Goal: Transaction & Acquisition: Purchase product/service

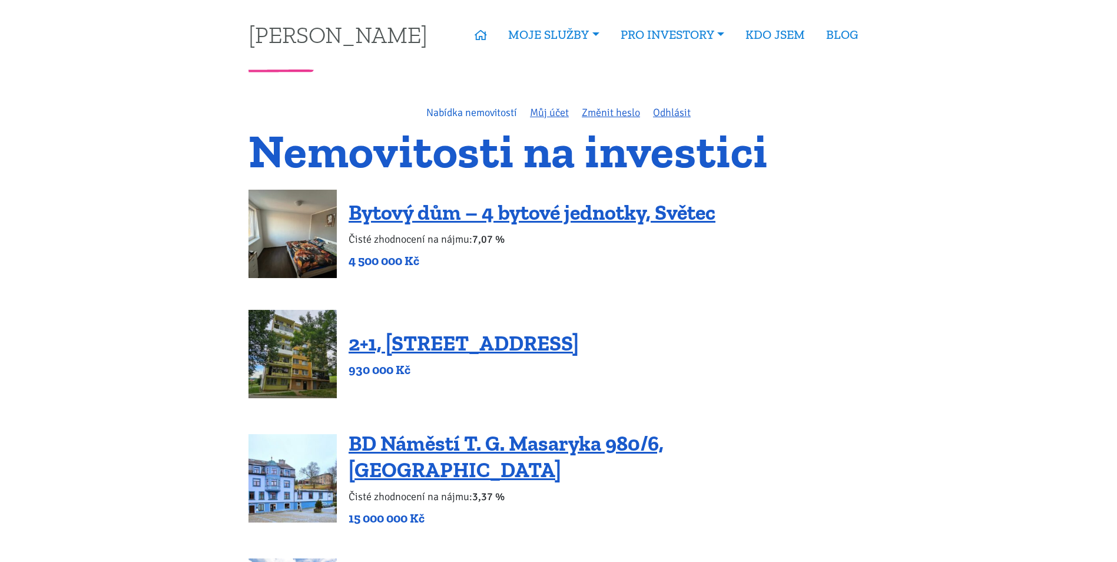
click at [444, 115] on link "Nabídka nemovitostí" at bounding box center [471, 112] width 91 height 13
click at [441, 111] on link "Nabídka nemovitostí" at bounding box center [471, 112] width 91 height 13
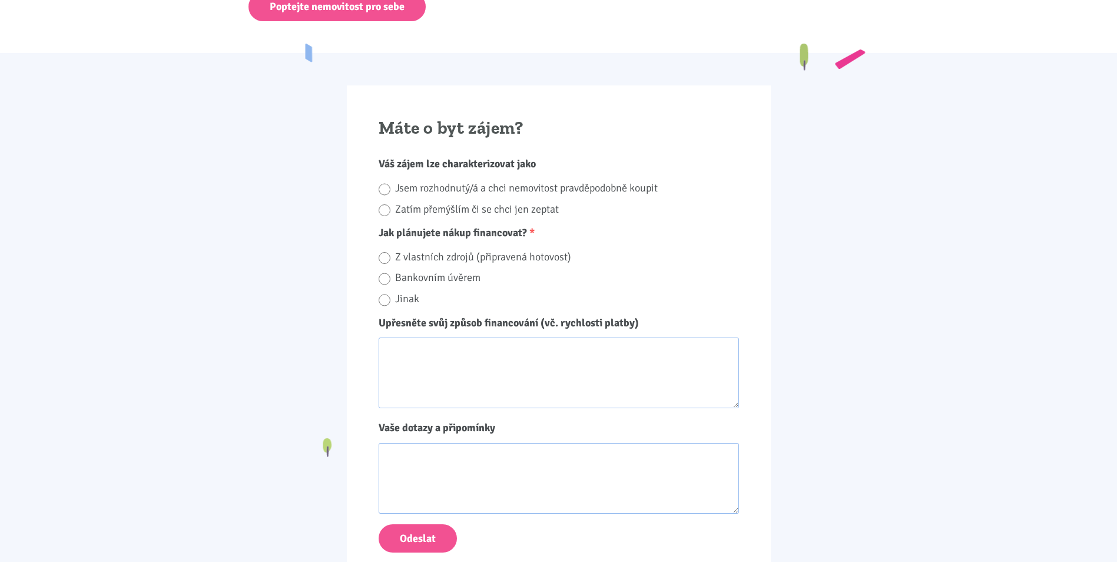
scroll to position [1177, 0]
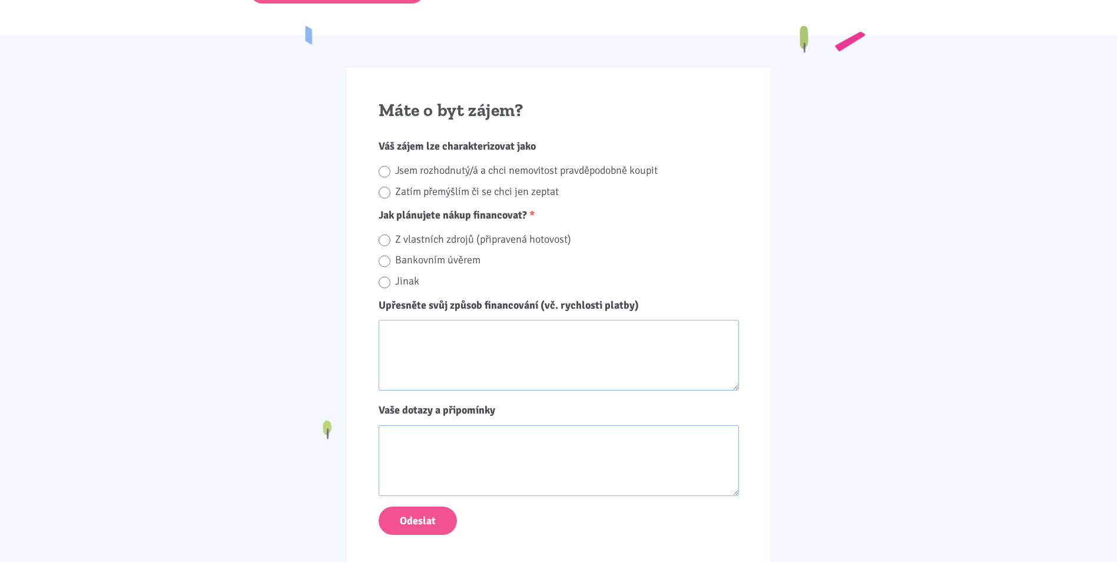
click at [578, 172] on label "Jsem rozhodnutý/á a chci nemovitost pravděpodobně koupit" at bounding box center [567, 170] width 344 height 18
click at [390, 172] on input "Jsem rozhodnutý/á a chci nemovitost pravděpodobně koupit" at bounding box center [385, 172] width 12 height 16
radio input "true"
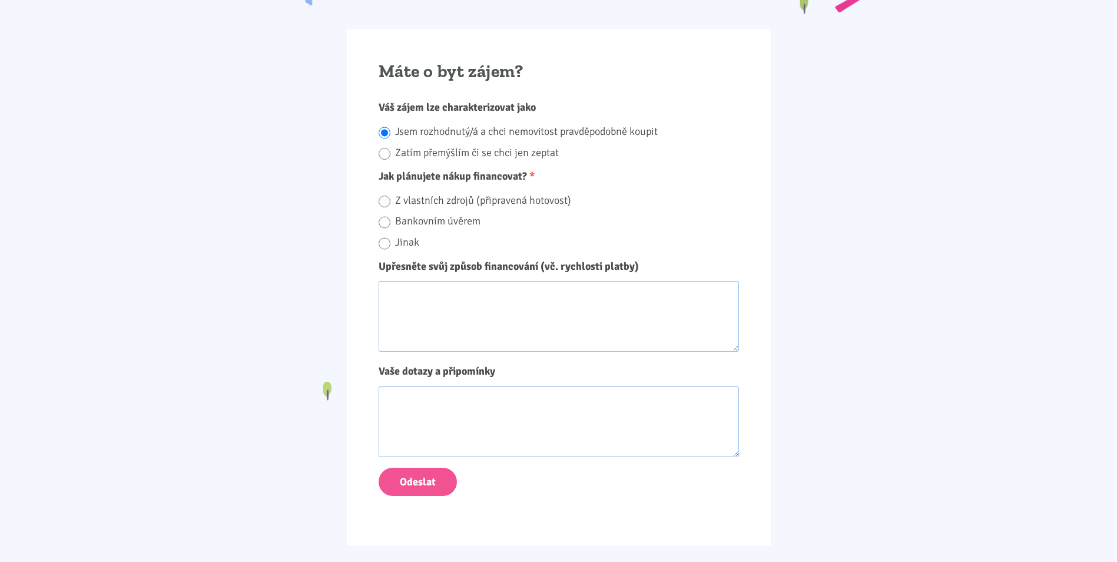
scroll to position [1236, 0]
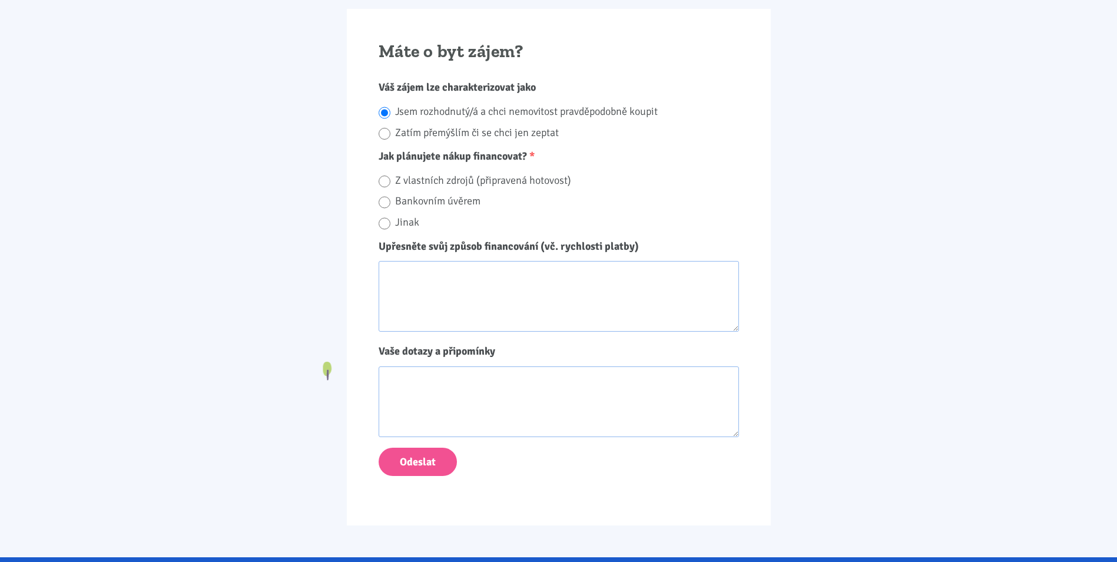
click at [553, 179] on label "Z vlastních zdrojů (připravená hotovost)" at bounding box center [567, 180] width 344 height 18
click at [390, 179] on input "Z vlastních zdrojů (připravená hotovost)" at bounding box center [385, 182] width 12 height 16
radio input "true"
click at [454, 194] on label "Bankovním úvěrem" at bounding box center [567, 201] width 344 height 18
click at [390, 194] on input "Bankovním úvěrem" at bounding box center [385, 202] width 12 height 16
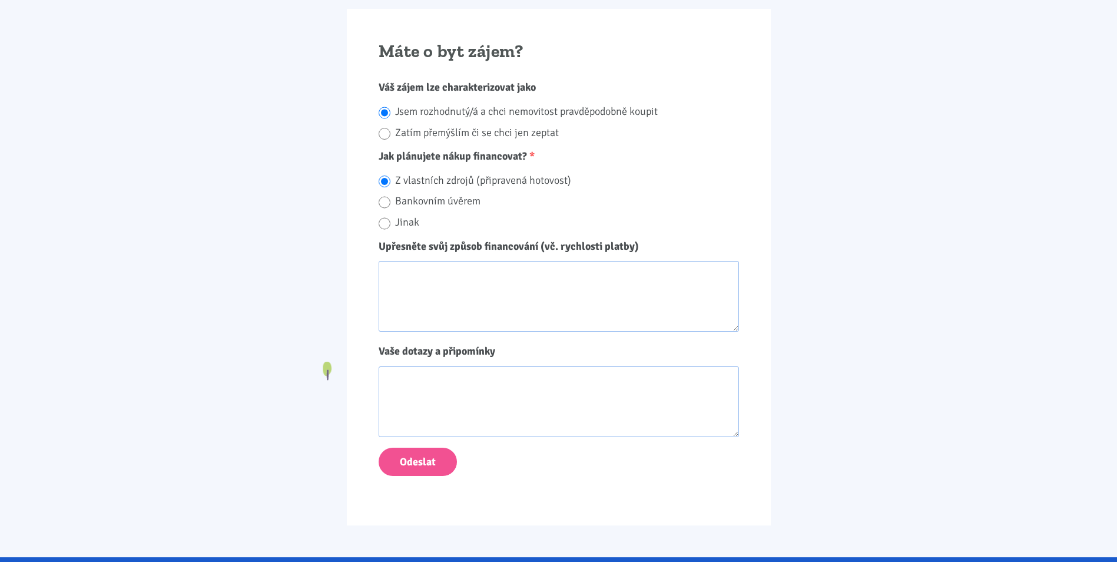
radio input "true"
click at [444, 271] on textarea "Upřesněte svůj způsob financování (vč. rychlosti platby)" at bounding box center [559, 296] width 360 height 71
type textarea "Hypotéka"
click at [440, 414] on textarea "Vaše dotazy a připomínky" at bounding box center [559, 401] width 360 height 71
click at [452, 385] on textarea "Vaše dotazy a připomínky" at bounding box center [559, 401] width 360 height 71
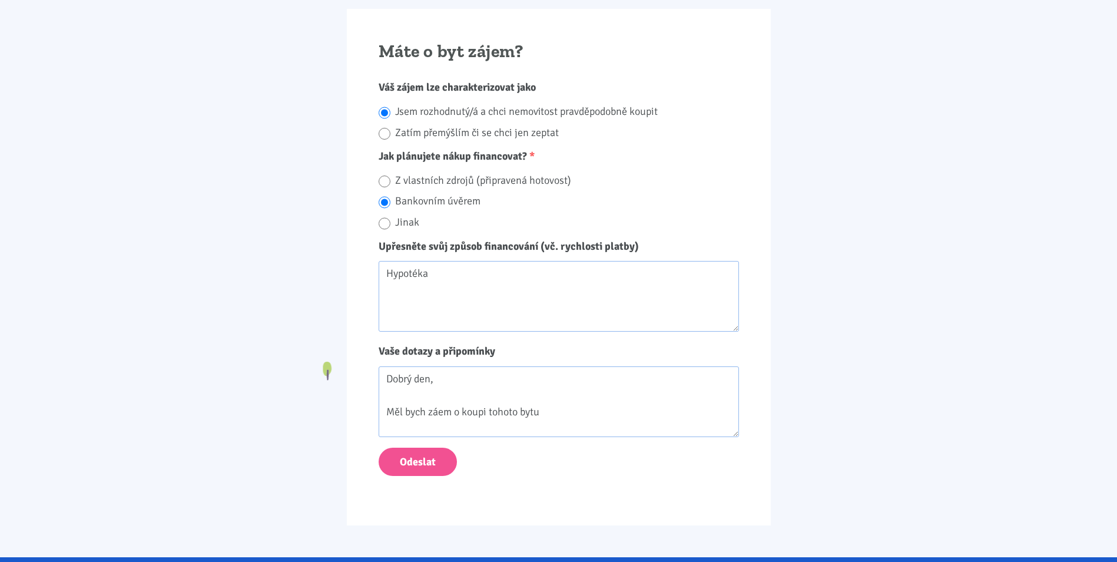
click at [437, 416] on textarea "Dobrý den, Měl bych záem o koupi tohoto bytu" at bounding box center [559, 401] width 360 height 71
click at [586, 403] on textarea "Dobrý den, Měl bych zájem o koupi tohoto bytu" at bounding box center [559, 401] width 360 height 71
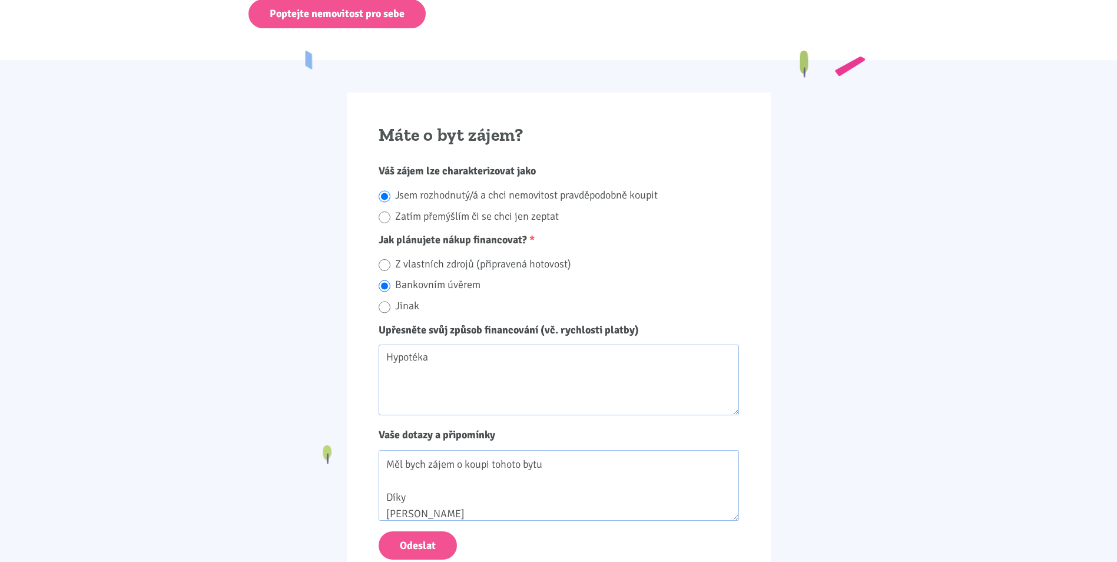
scroll to position [1413, 0]
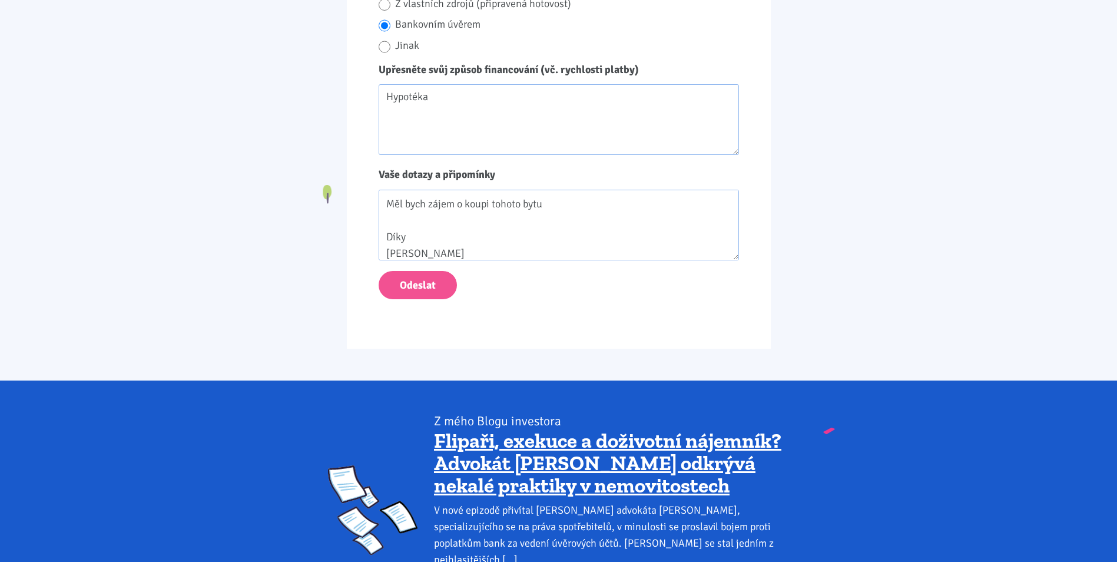
click at [565, 204] on textarea "Dobrý den, Měl bych zájem o koupi tohoto bytu Díky Martin Jakl" at bounding box center [559, 225] width 360 height 71
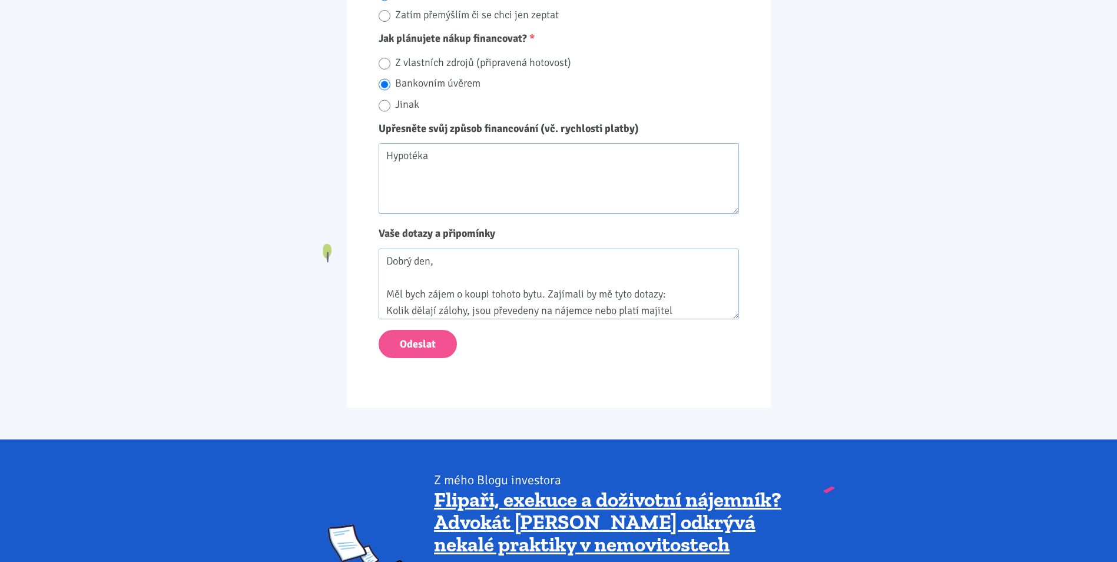
scroll to position [15, 0]
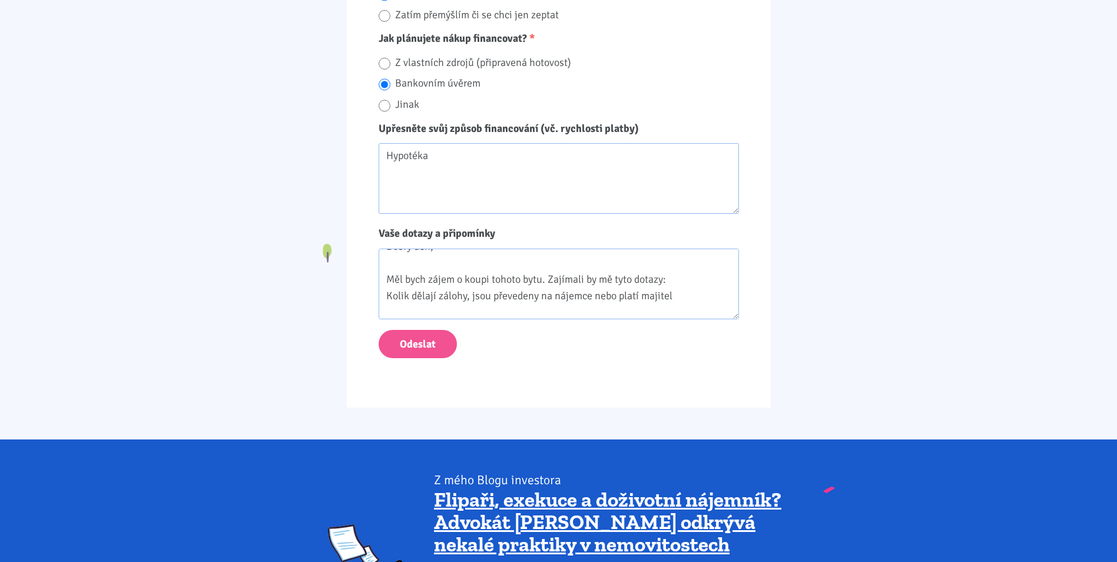
click at [680, 297] on textarea "Dobrý den, Měl bych zájem o koupi tohoto bytu. Zajímali by mě tyto dotazy: Koli…" at bounding box center [559, 283] width 360 height 71
click at [403, 294] on textarea "Dobrý den, Měl bych zájem o koupi tohoto bytu. Zajímali by mě tyto dotazy: Koli…" at bounding box center [559, 283] width 360 height 71
click at [418, 293] on textarea "Dobrý den, Měl bych zájem o koupi tohoto bytu. Zajímali by mě tyto dotazy: Koli…" at bounding box center [559, 283] width 360 height 71
click at [495, 297] on textarea "Dobrý den, Měl bych zájem o koupi tohoto bytu. Zajímali by mě tyto dotazy: Koli…" at bounding box center [559, 283] width 360 height 71
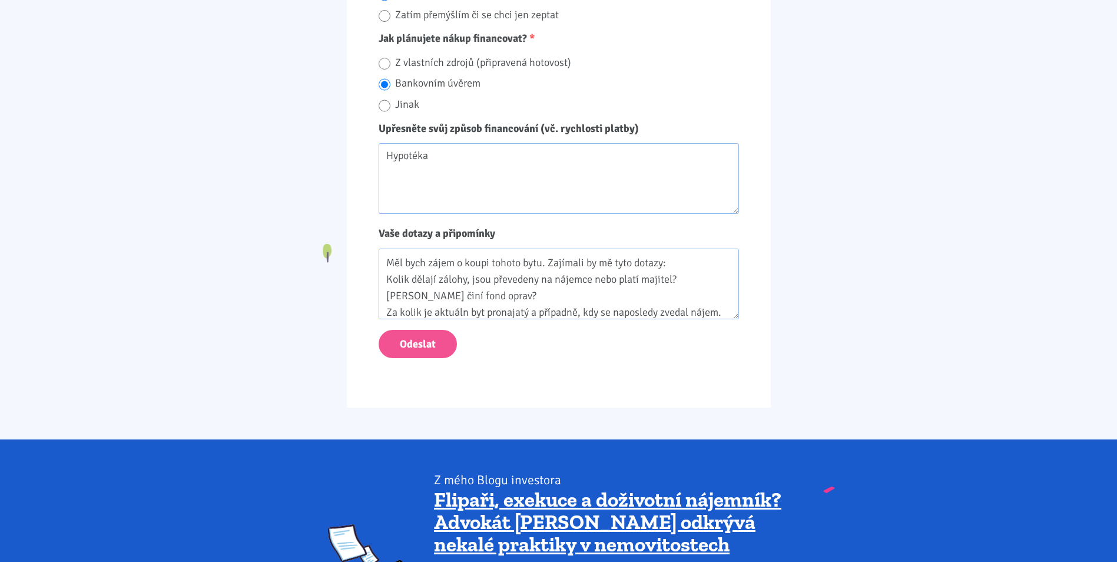
scroll to position [48, 0]
click at [466, 296] on textarea "Dobrý den, Měl bych zájem o koupi tohoto bytu. Zajímali by mě tyto dotazy: Koli…" at bounding box center [559, 283] width 360 height 71
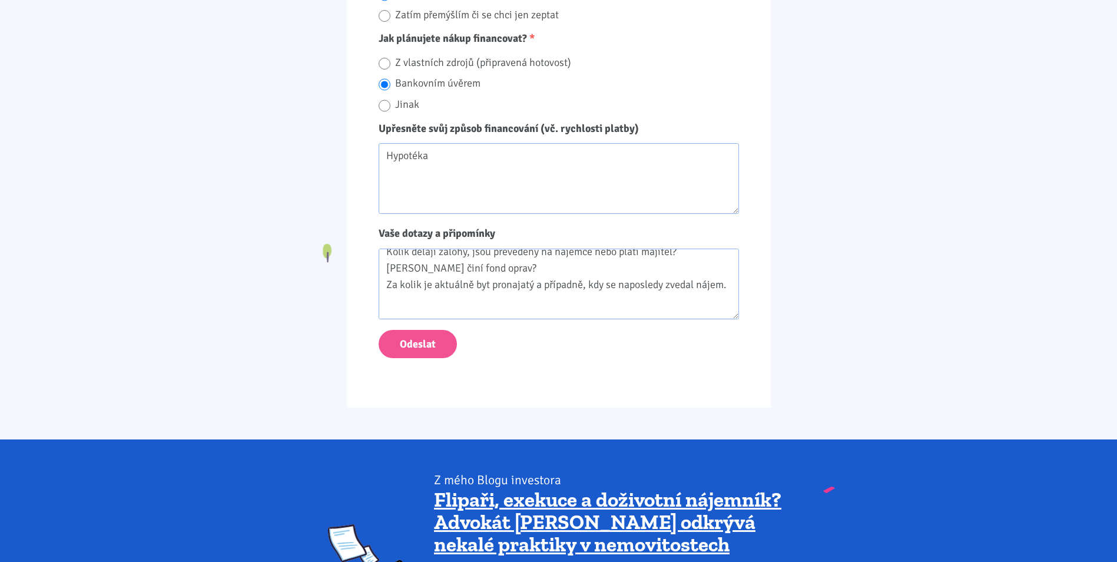
click at [586, 288] on textarea "Dobrý den, Měl bych zájem o koupi tohoto bytu. Zajímali by mě tyto dotazy: Koli…" at bounding box center [559, 283] width 360 height 71
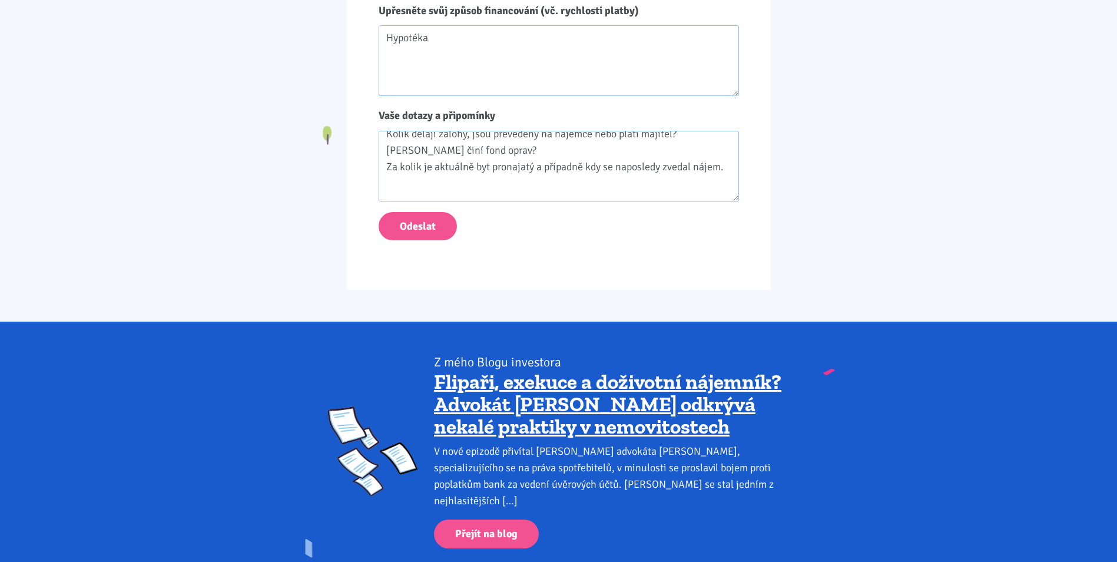
click at [443, 181] on textarea "Dobrý den, Měl bych zájem o koupi tohoto bytu. Zajímali by mě tyto dotazy: Koli…" at bounding box center [559, 166] width 360 height 71
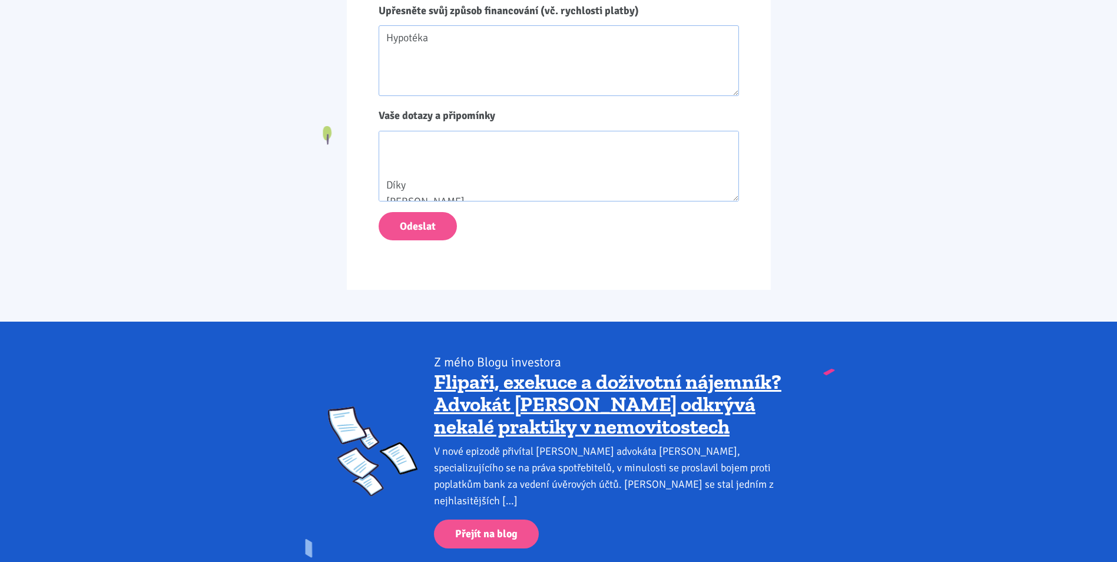
scroll to position [152, 0]
click at [408, 158] on textarea "Dobrý den, Měl bych zájem o koupi tohoto bytu. Zajímali by mě tyto dotazy: Koli…" at bounding box center [559, 166] width 360 height 71
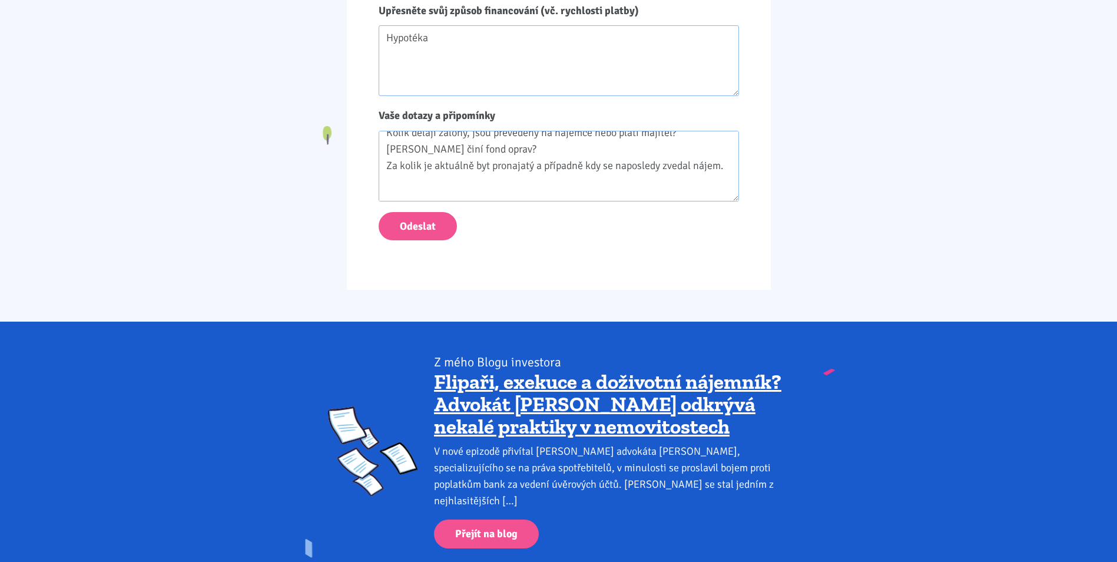
click at [400, 193] on textarea "Dobrý den, Měl bych zájem o koupi tohoto bytu. Zajímali by mě tyto dotazy: Koli…" at bounding box center [559, 166] width 360 height 71
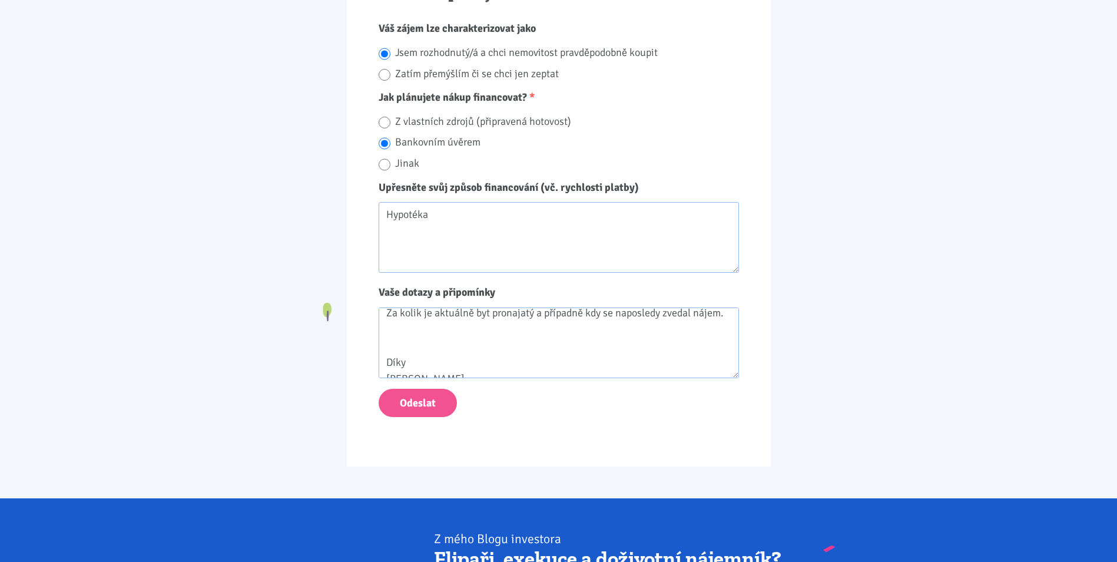
scroll to position [118, 0]
paste textarea "https://www.tk1.cz/nemovitost/2-1-trida-budovatelu-2384-72-most/"
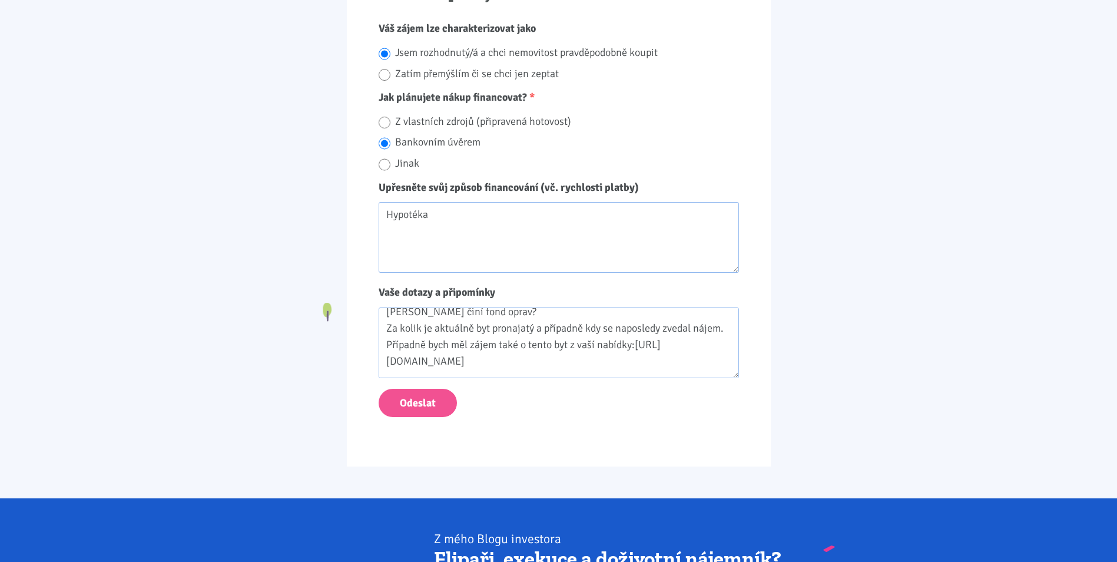
scroll to position [92, 0]
click at [428, 327] on textarea "Dobrý den, Měl bych zájem o koupi tohoto bytu. Zajímali by mě tyto dotazy: Koli…" at bounding box center [559, 342] width 360 height 71
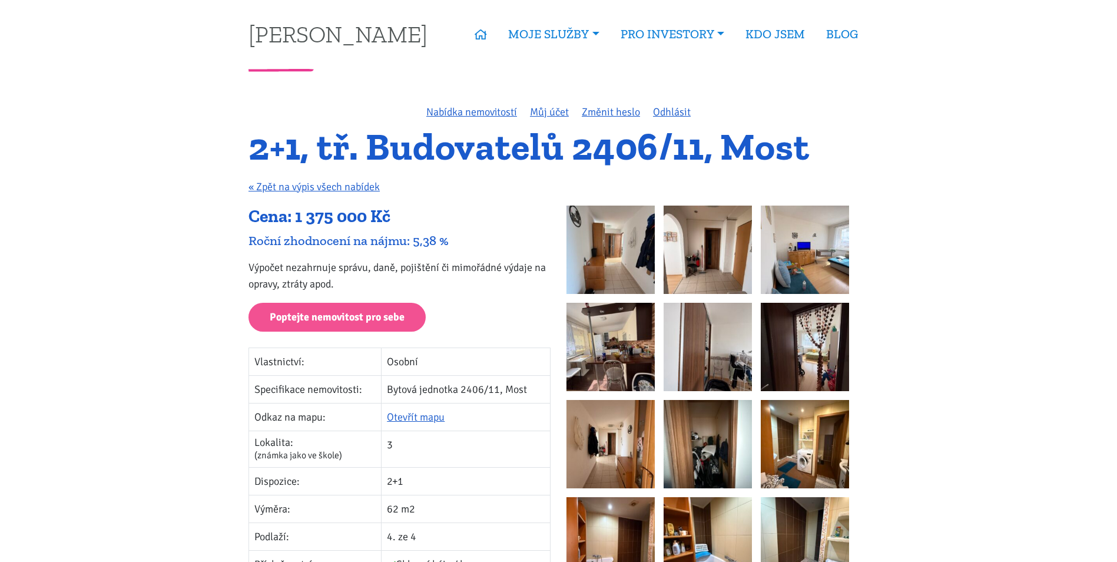
scroll to position [0, 0]
type textarea "Dobrý den, Měl bych zájem o koupi tohoto bytu. Zajímali by mě tyto dotazy: Koli…"
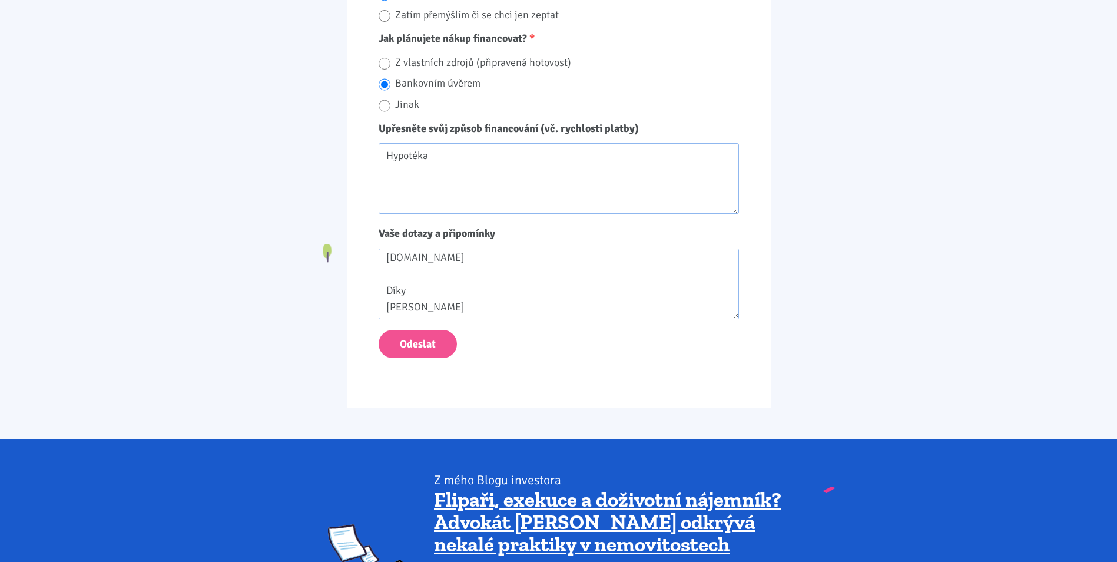
scroll to position [152, 0]
click at [435, 337] on button "Odeslat" at bounding box center [418, 344] width 78 height 29
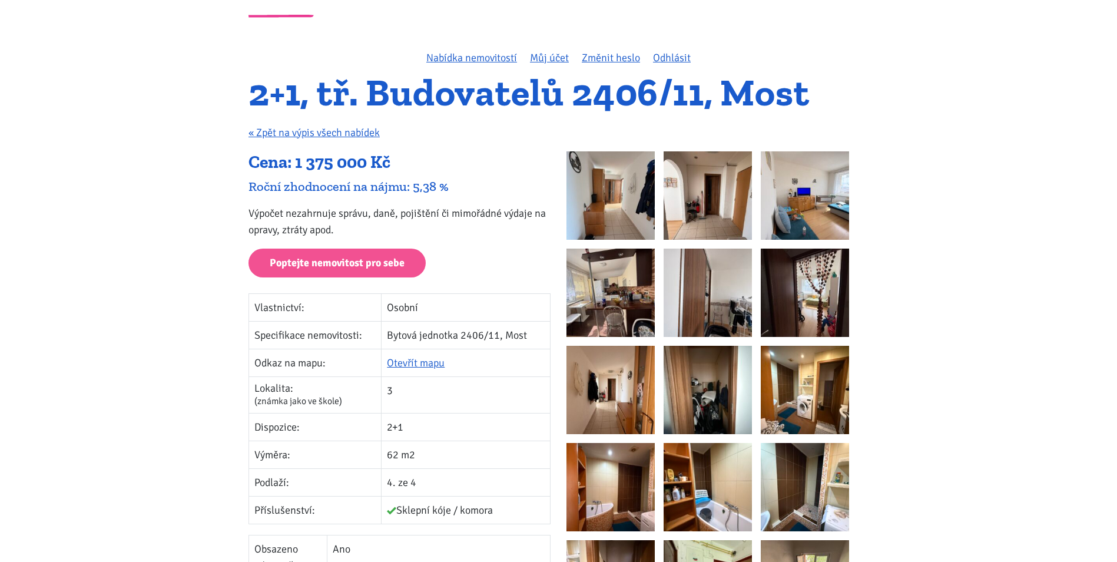
scroll to position [0, 0]
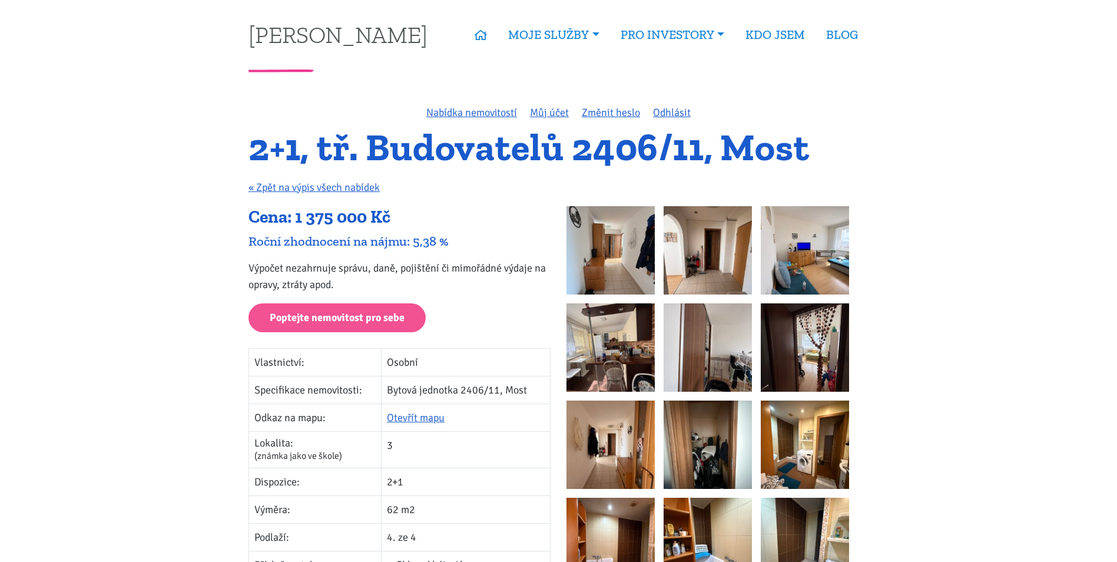
drag, startPoint x: 611, startPoint y: 187, endPoint x: 550, endPoint y: 57, distance: 144.3
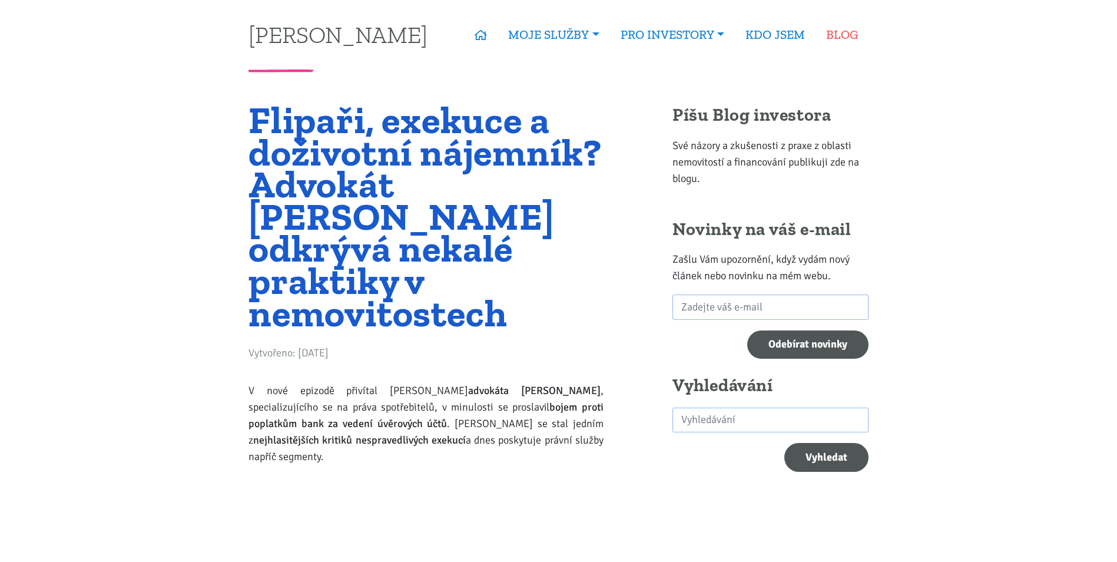
click at [834, 34] on link "BLOG" at bounding box center [841, 34] width 53 height 27
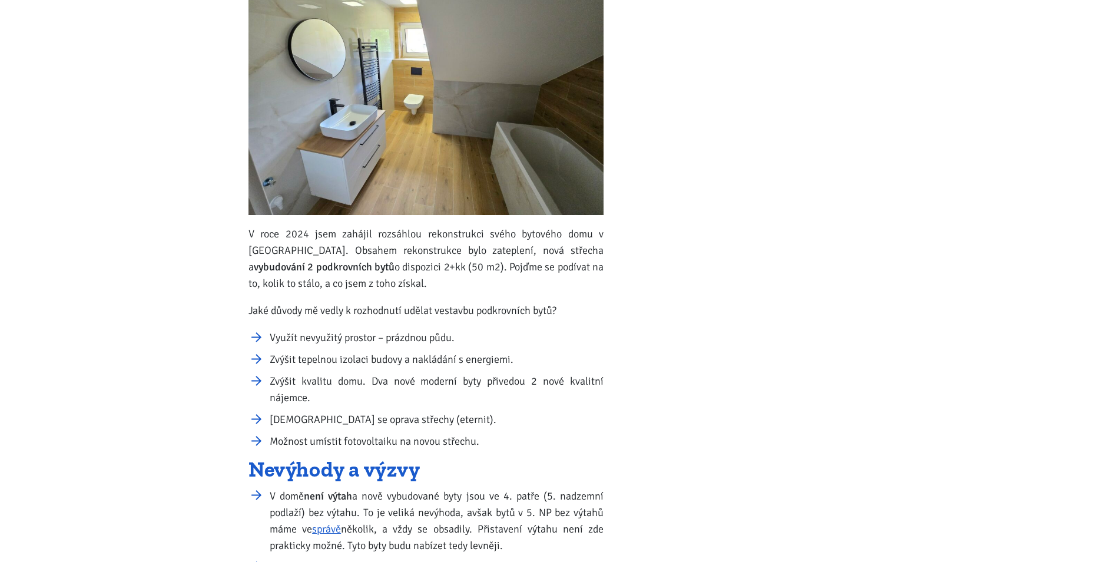
scroll to position [1060, 0]
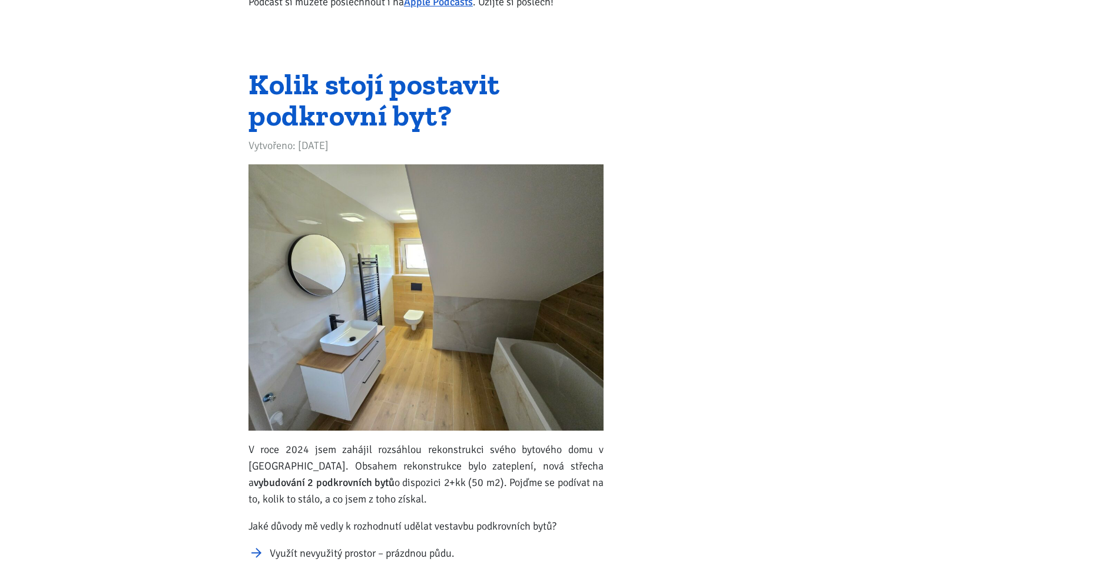
click at [339, 107] on link "Kolik stojí postavit podkrovní byt?" at bounding box center [373, 100] width 251 height 67
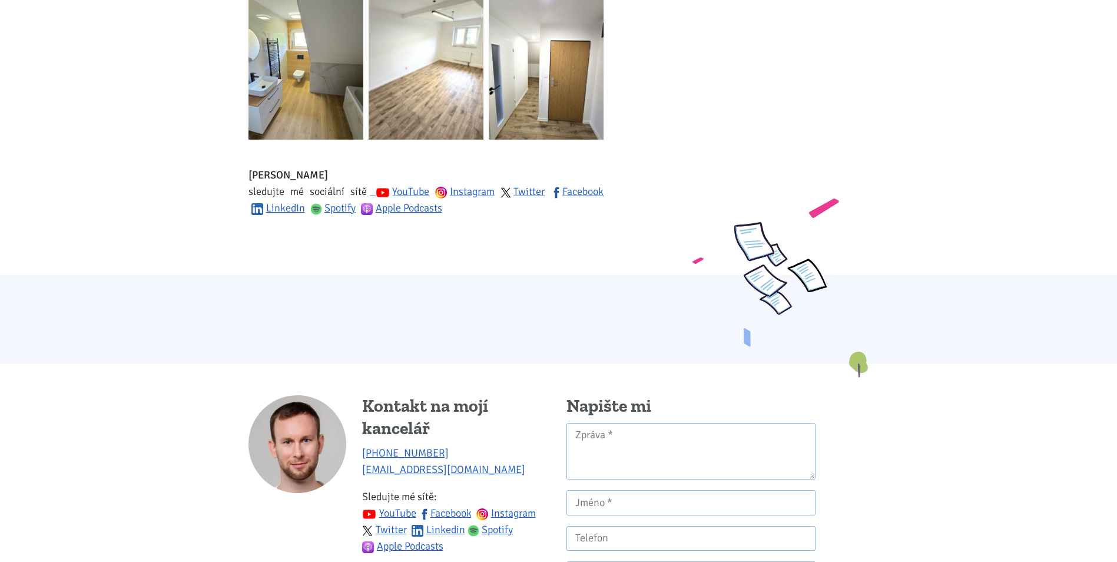
scroll to position [2219, 0]
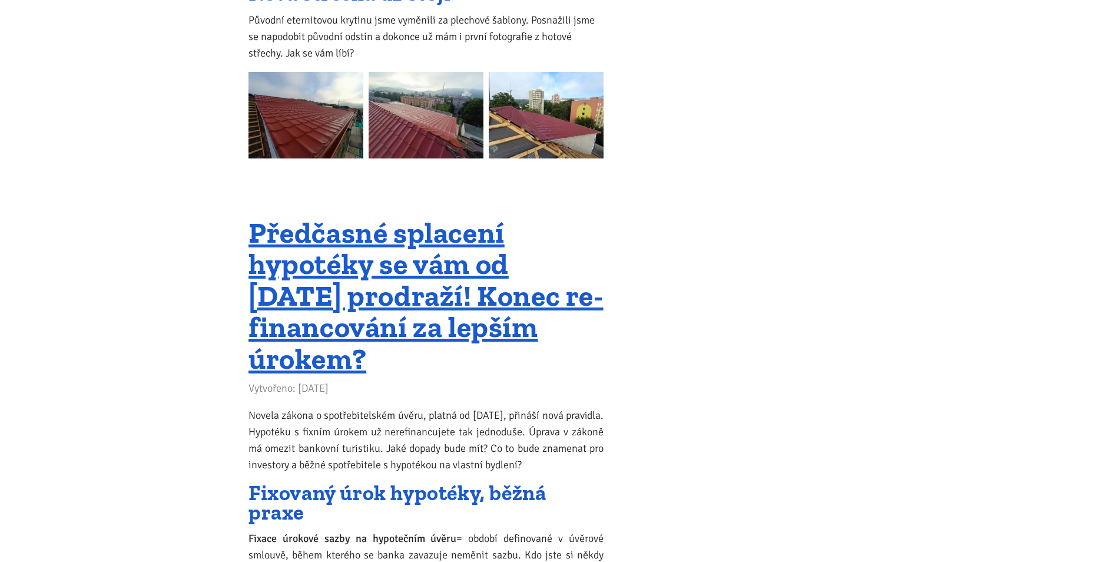
scroll to position [13685, 0]
